Goal: Find specific page/section: Find specific page/section

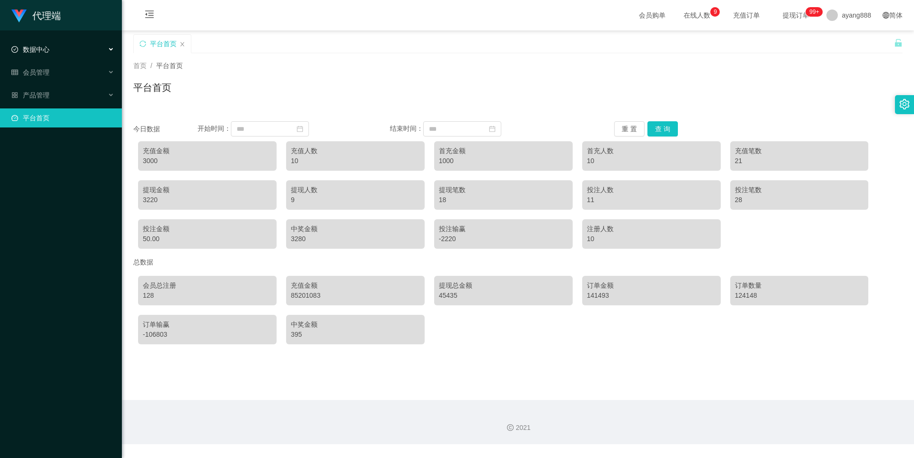
click at [39, 55] on div "数据中心" at bounding box center [61, 49] width 122 height 19
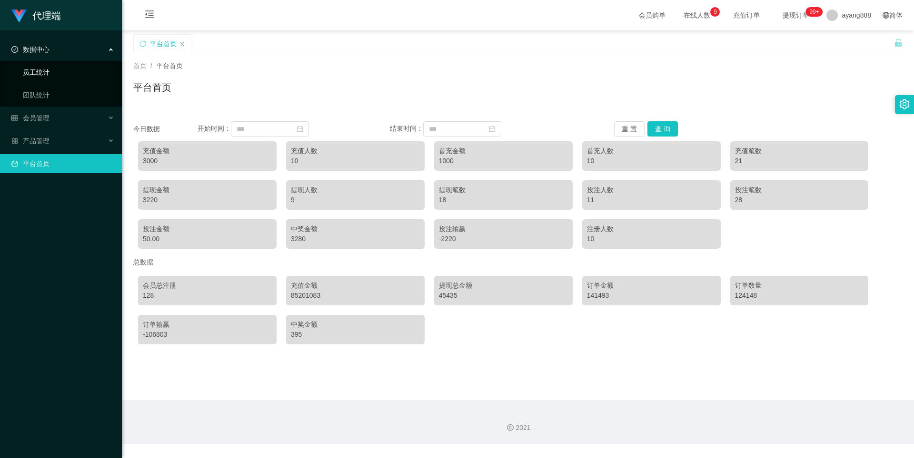
click at [45, 70] on link "员工统计" at bounding box center [68, 72] width 91 height 19
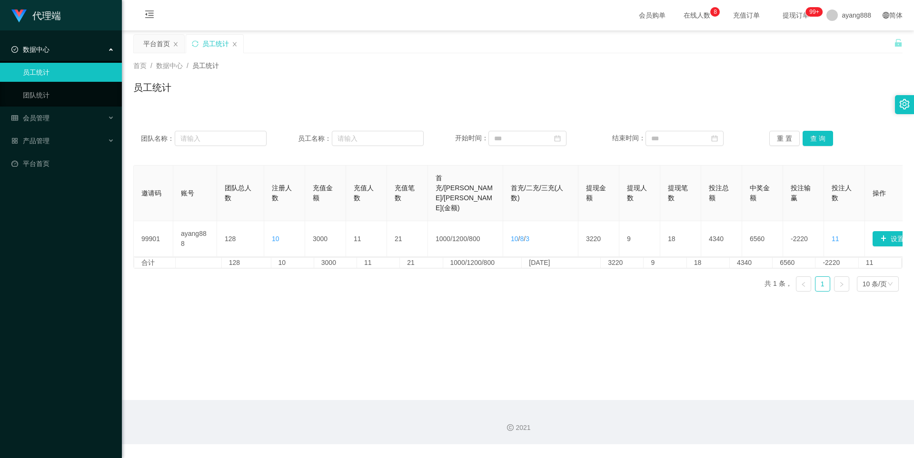
click at [696, 299] on main "关闭左侧 关闭右侧 关闭其它 刷新页面 平台首页 员工统计 首页 / 数据中心 / 员工统计 / 员工统计 团队名称： 员工名称： 开始时间： 结束时间： 重…" at bounding box center [518, 215] width 792 height 370
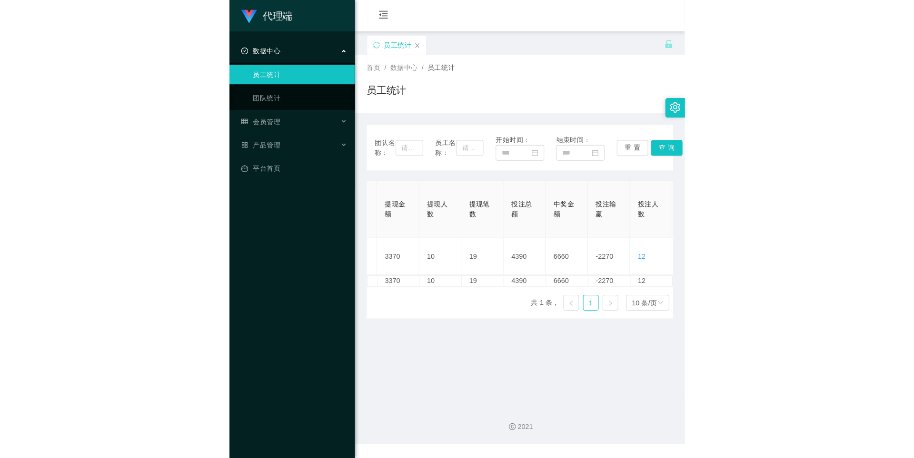
scroll to position [0, 440]
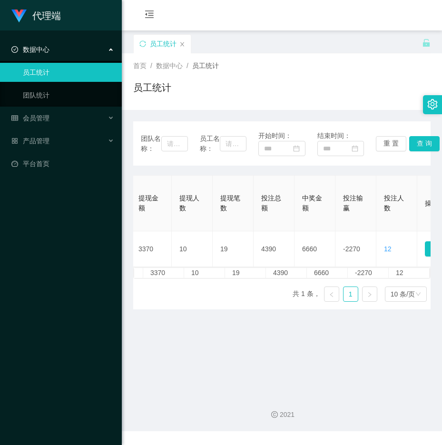
click at [49, 56] on div "数据中心" at bounding box center [61, 49] width 122 height 19
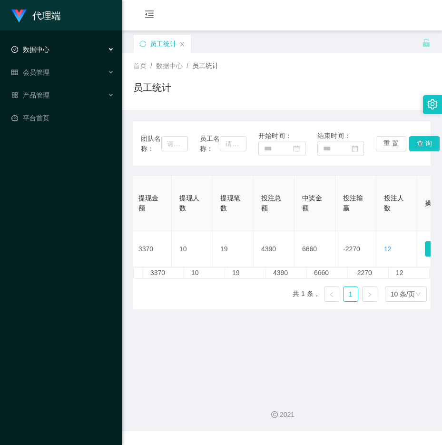
click at [38, 46] on span "数据中心" at bounding box center [30, 50] width 38 height 8
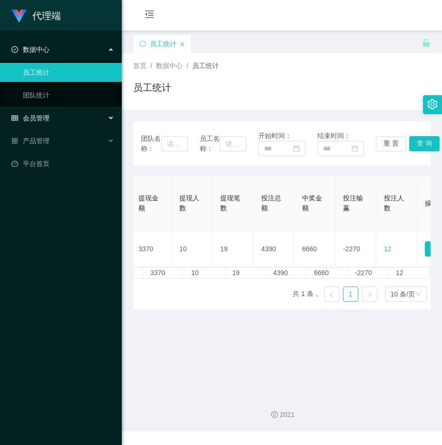
click at [33, 119] on span "会员管理" at bounding box center [30, 118] width 38 height 8
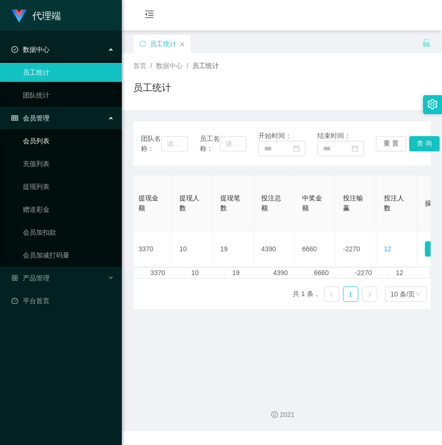
click at [46, 140] on link "会员列表" at bounding box center [68, 140] width 91 height 19
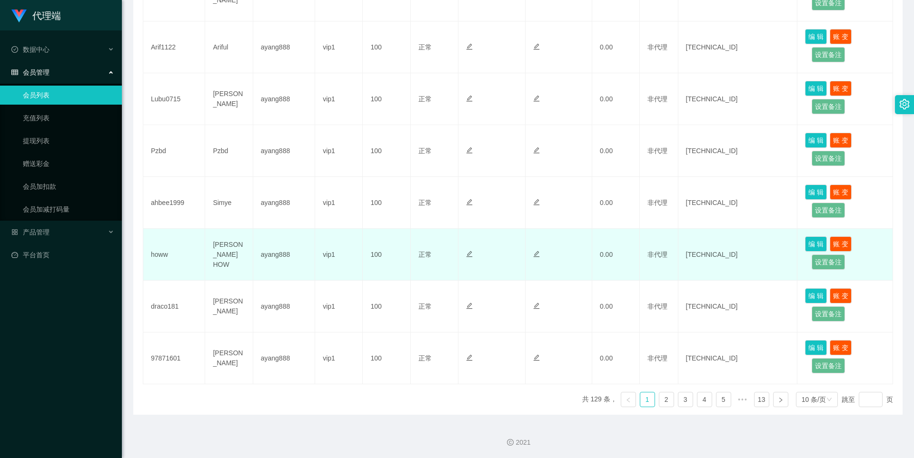
scroll to position [386, 0]
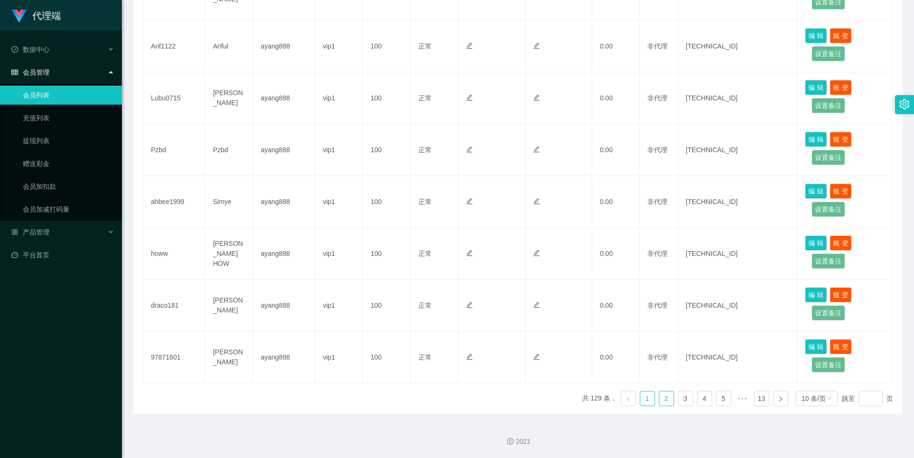
click at [442, 394] on link "2" at bounding box center [666, 399] width 14 height 14
click at [442, 397] on link "3" at bounding box center [685, 399] width 14 height 14
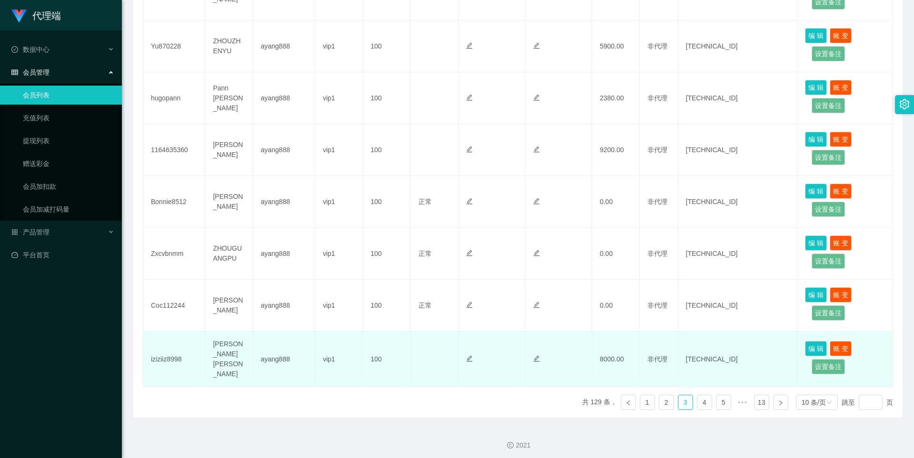
drag, startPoint x: 750, startPoint y: 329, endPoint x: 878, endPoint y: 352, distance: 130.6
click at [442, 352] on td "编 辑 账 变 设置备注" at bounding box center [845, 360] width 96 height 56
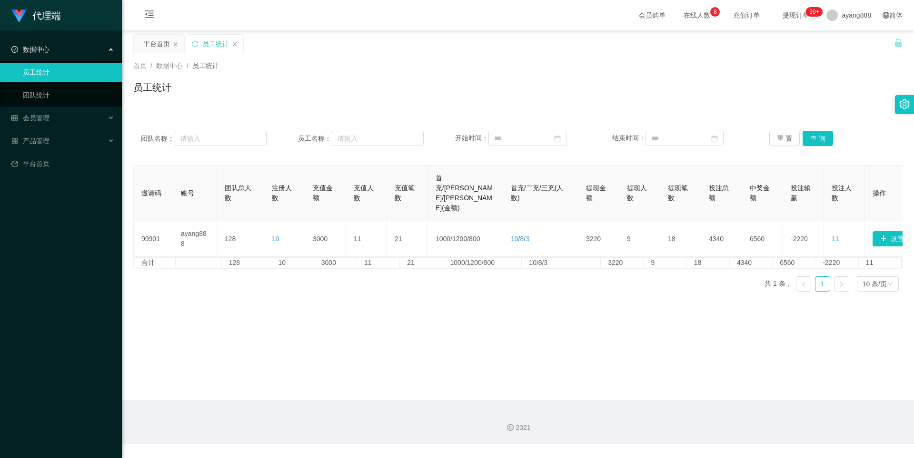
click at [58, 49] on div "数据中心" at bounding box center [61, 49] width 122 height 19
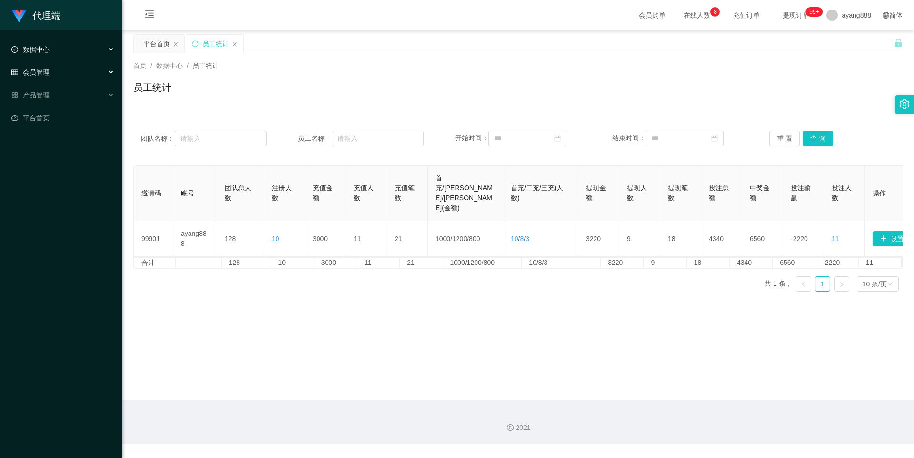
click at [47, 69] on span "会员管理" at bounding box center [30, 73] width 38 height 8
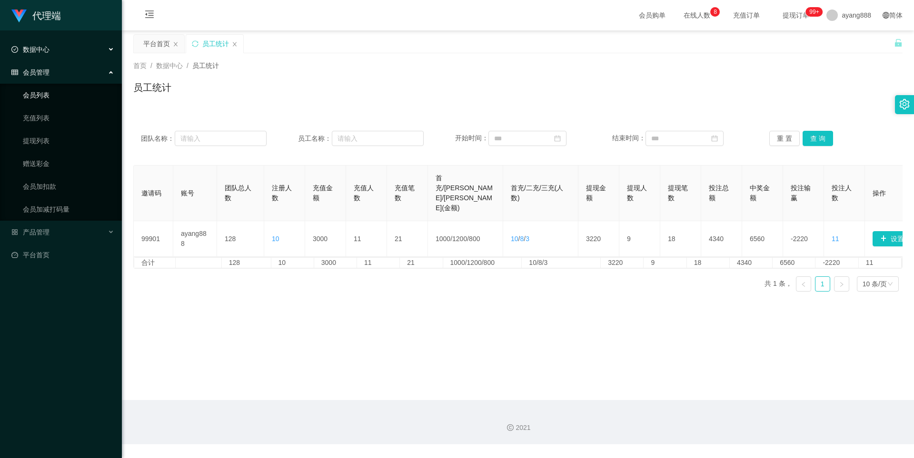
click at [48, 89] on link "会员列表" at bounding box center [68, 95] width 91 height 19
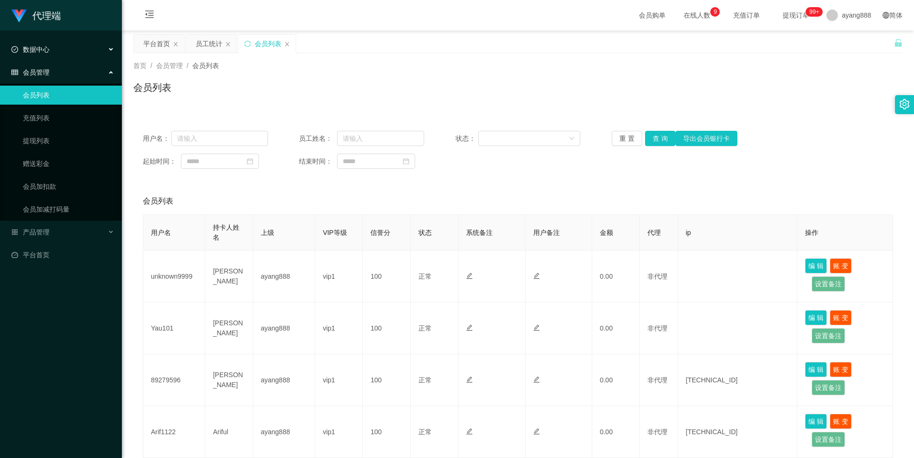
click at [45, 51] on span "数据中心" at bounding box center [30, 50] width 38 height 8
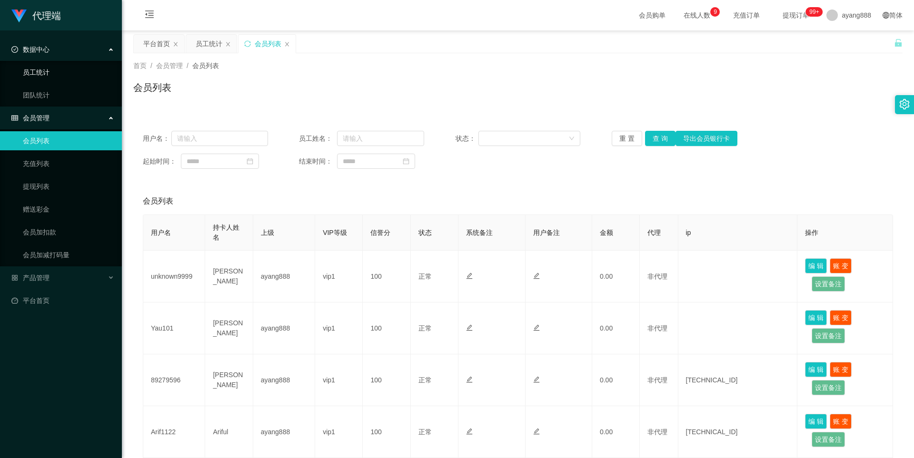
click at [46, 66] on link "员工统计" at bounding box center [68, 72] width 91 height 19
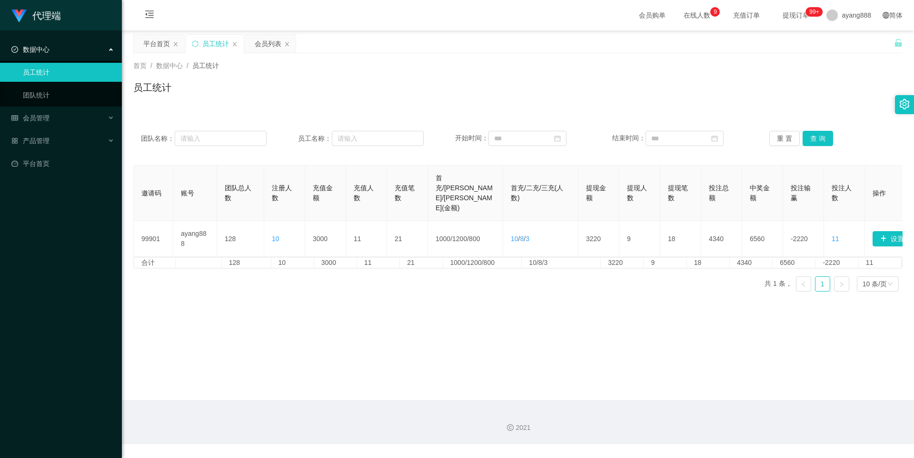
click at [76, 106] on ul "员工统计 团队统计" at bounding box center [61, 84] width 122 height 46
click at [63, 91] on link "团队统计" at bounding box center [68, 95] width 91 height 19
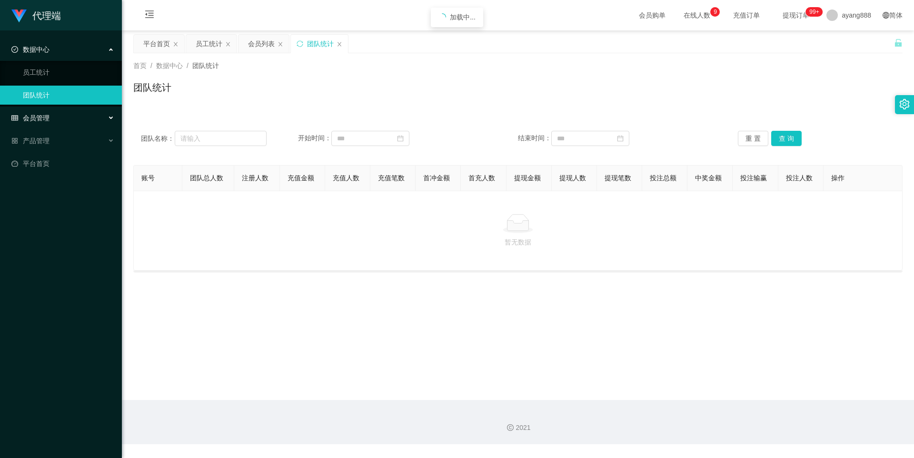
click at [39, 117] on span "会员管理" at bounding box center [30, 118] width 38 height 8
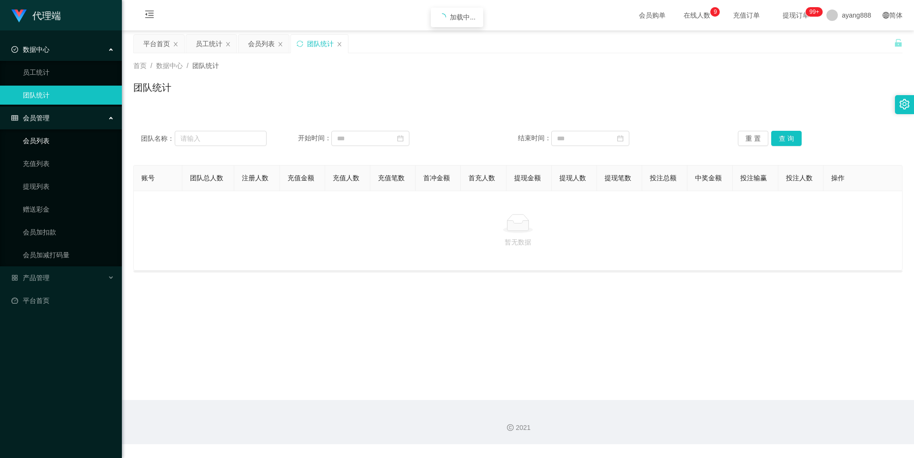
click at [46, 138] on link "会员列表" at bounding box center [68, 140] width 91 height 19
